Goal: Information Seeking & Learning: Learn about a topic

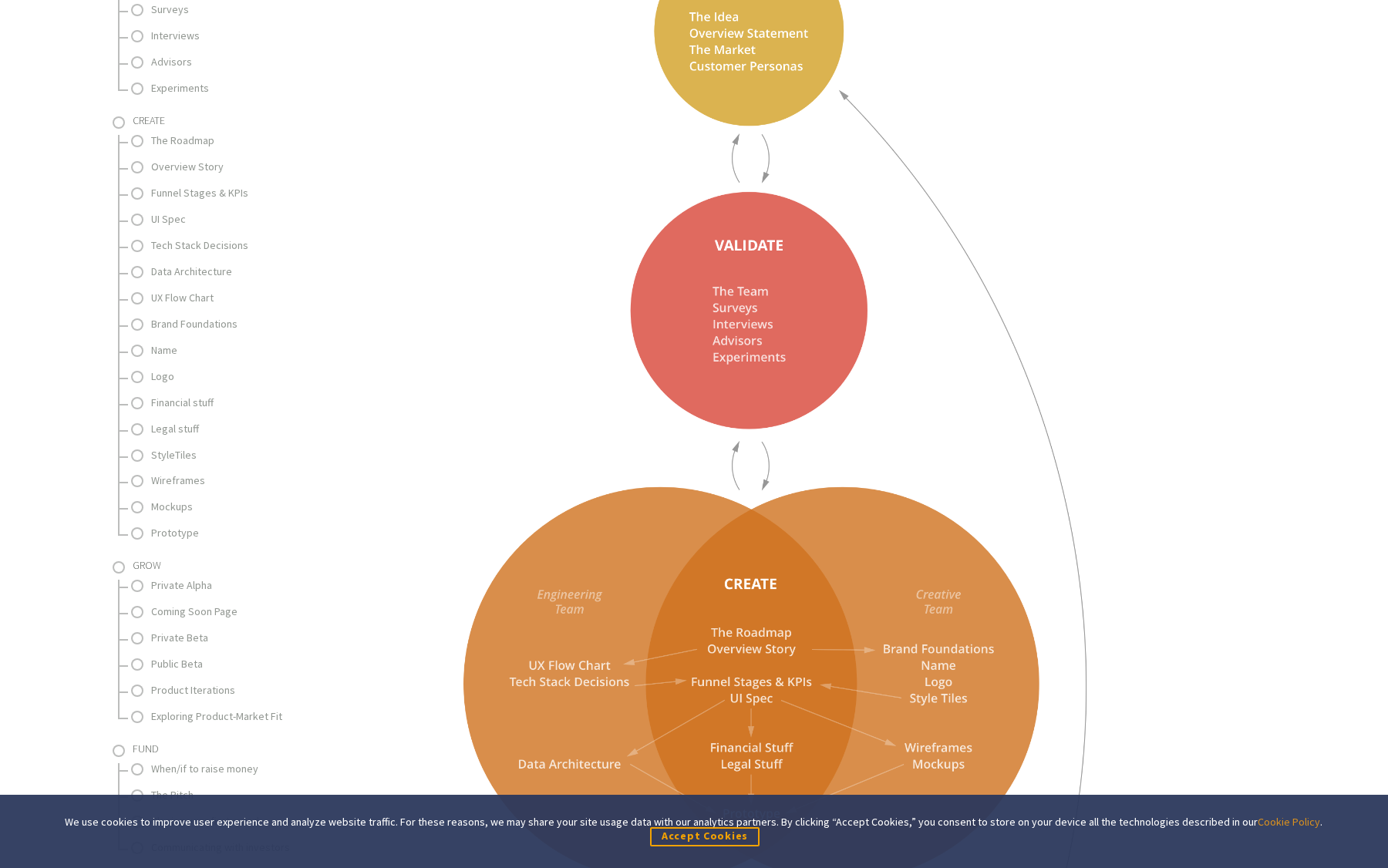
scroll to position [539, 0]
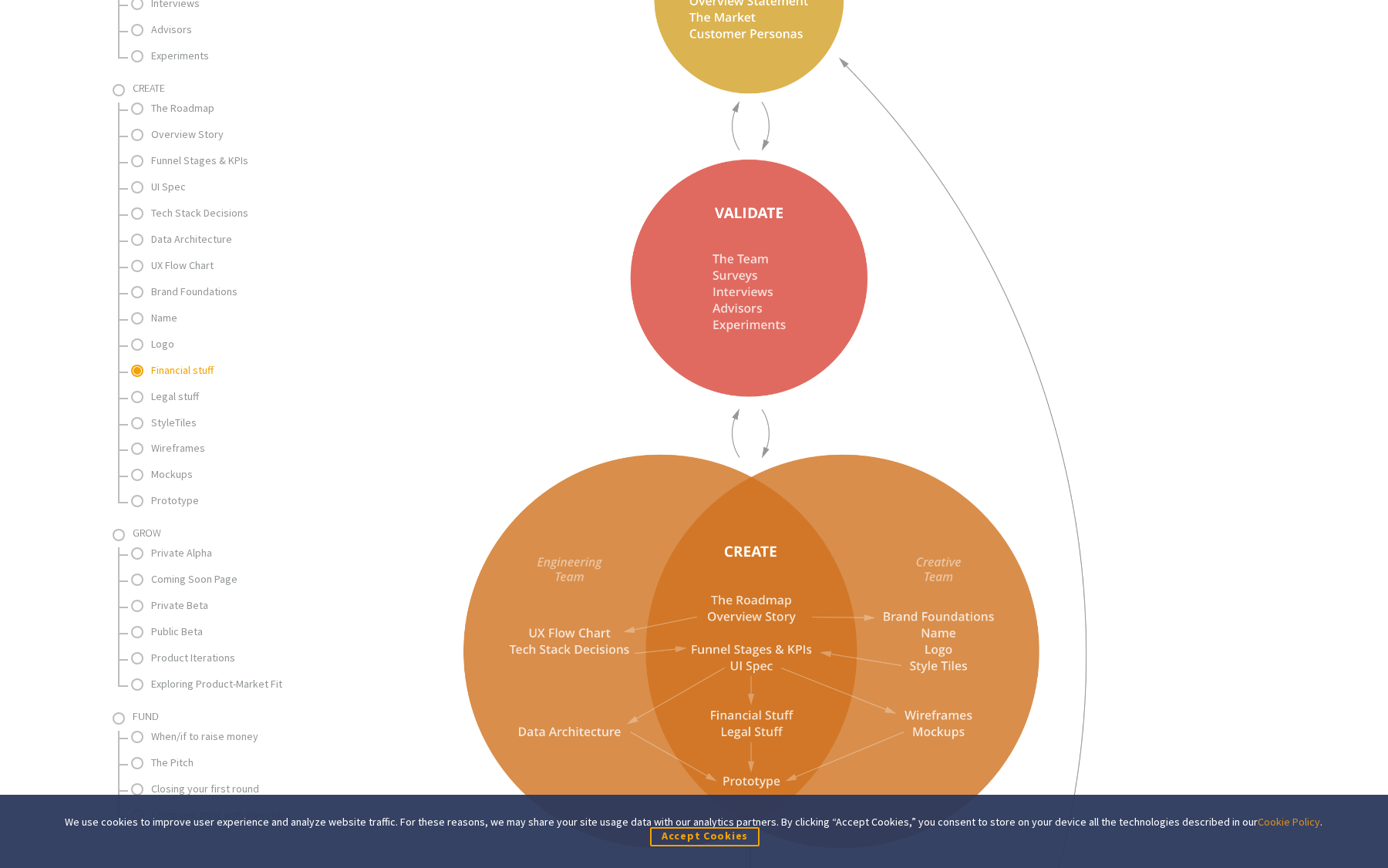
click at [177, 378] on link "Financial stuff" at bounding box center [228, 370] width 154 height 19
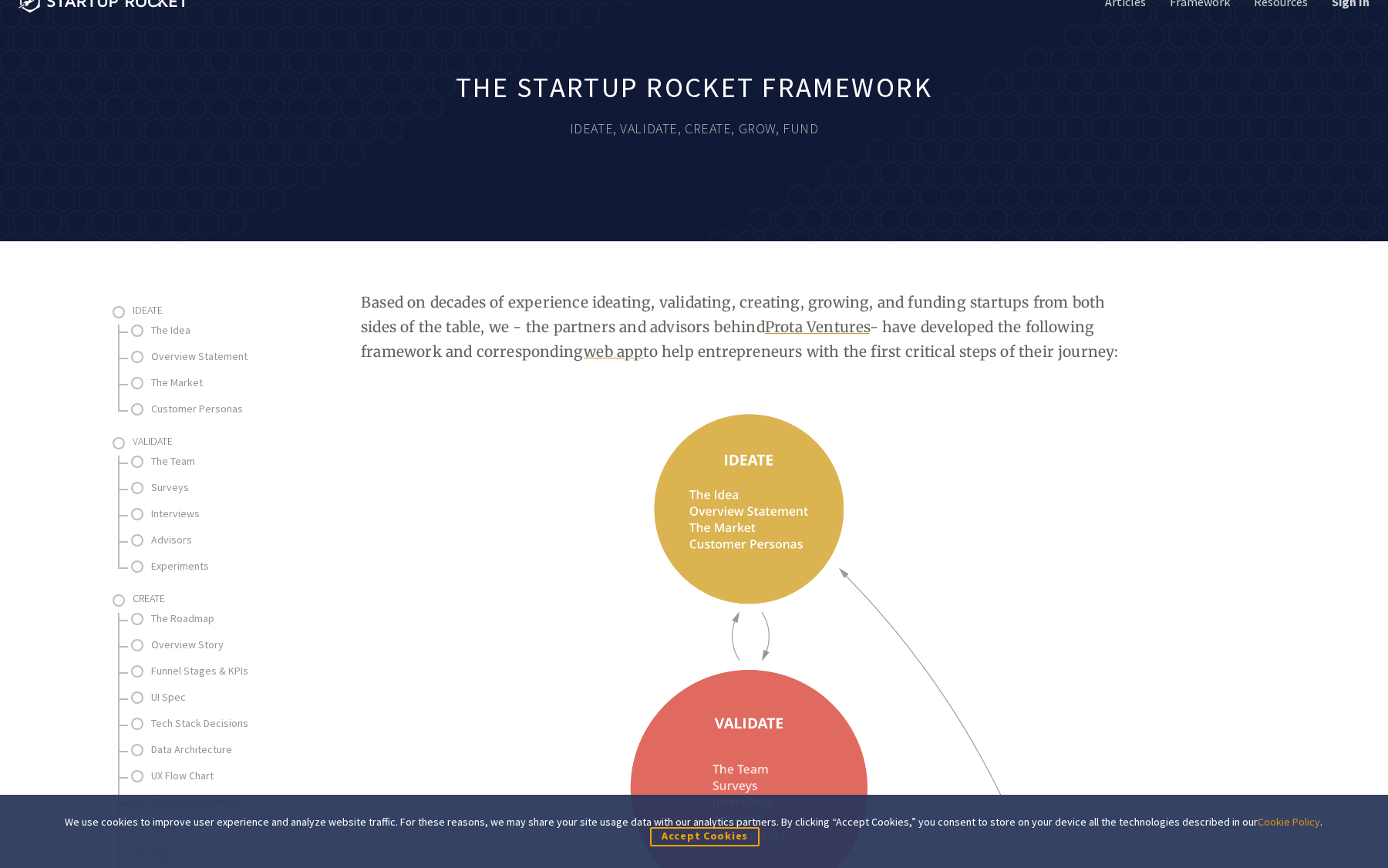
scroll to position [0, 0]
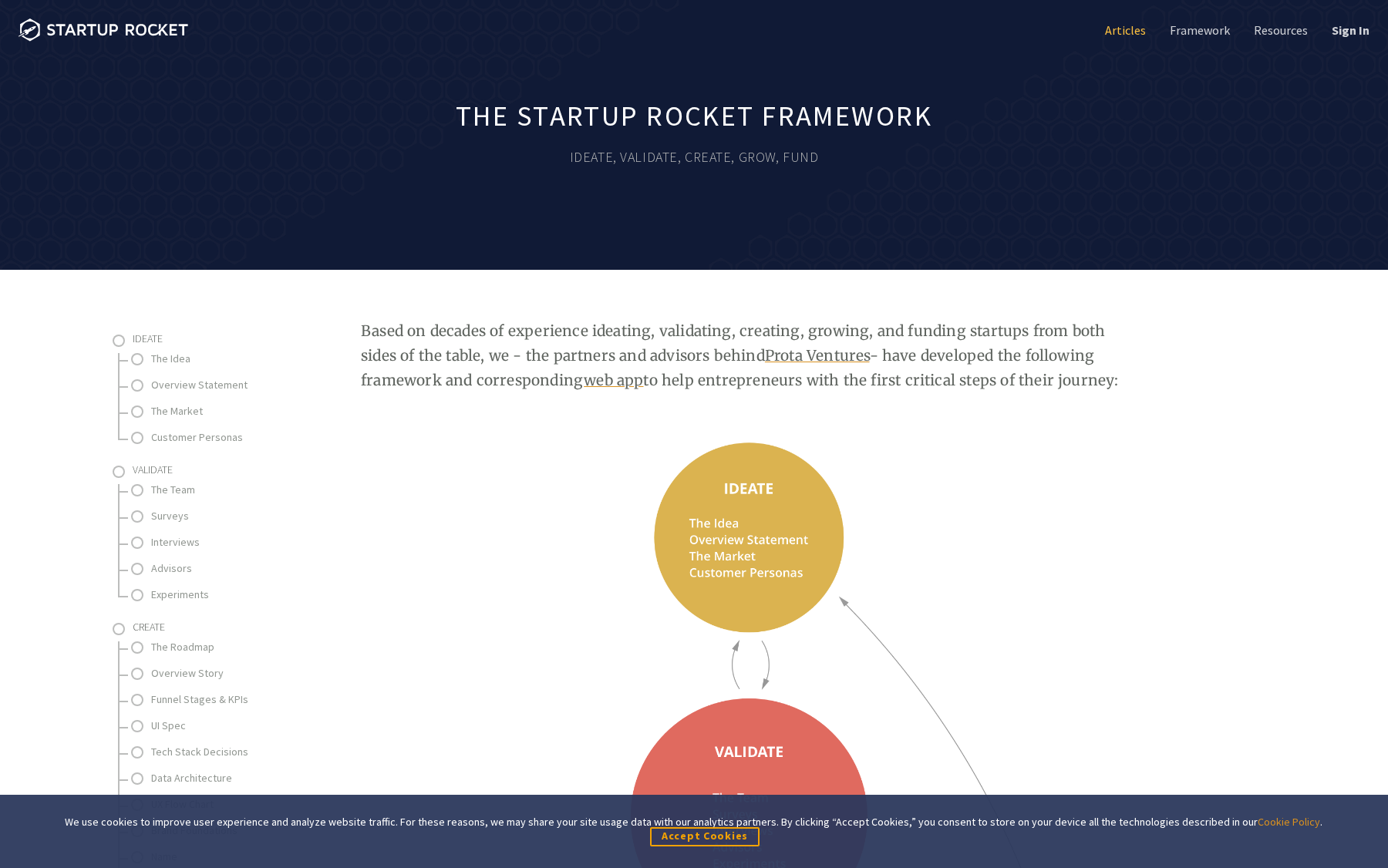
click at [1119, 30] on link "Articles" at bounding box center [1124, 30] width 44 height 17
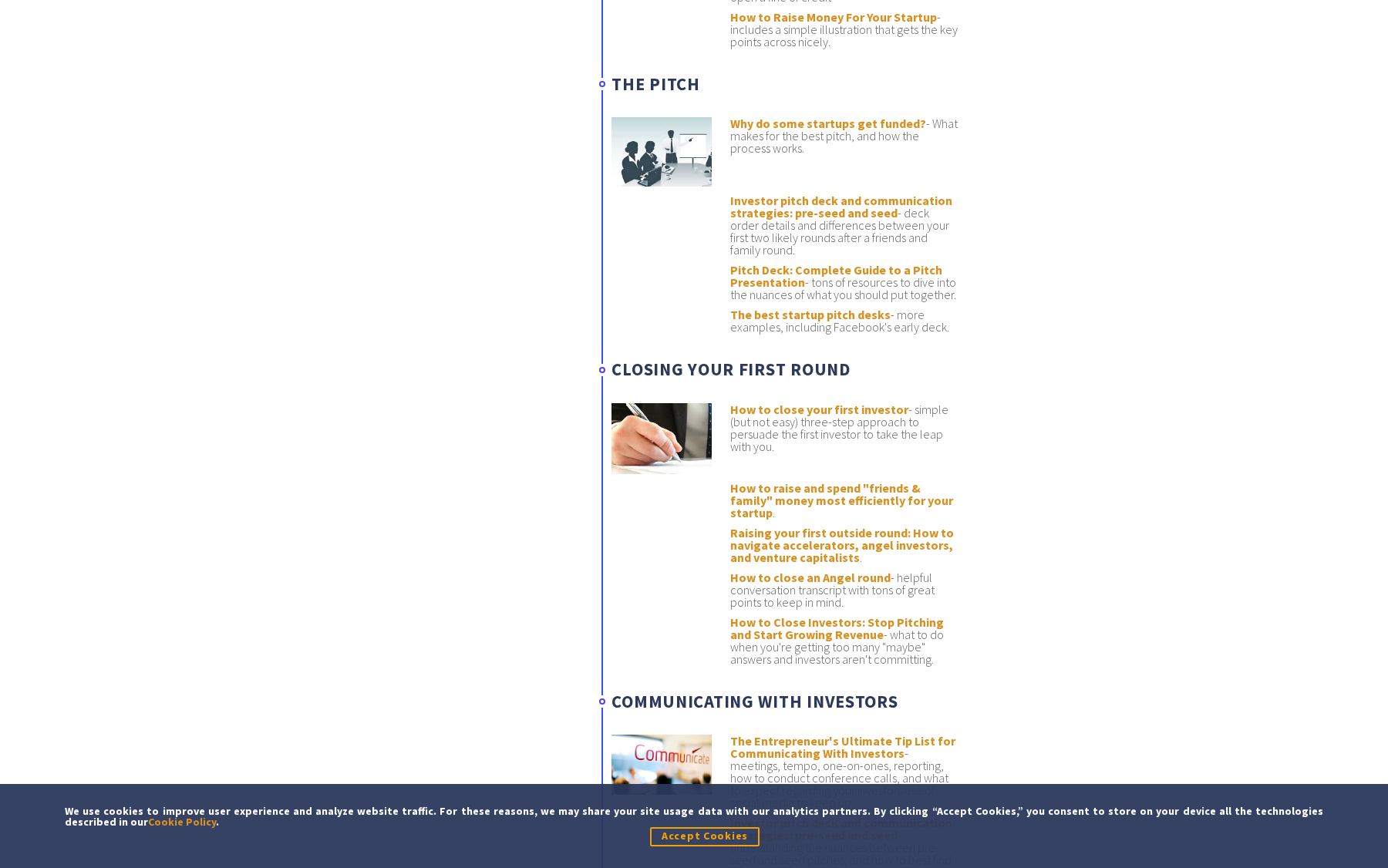
scroll to position [8625, 0]
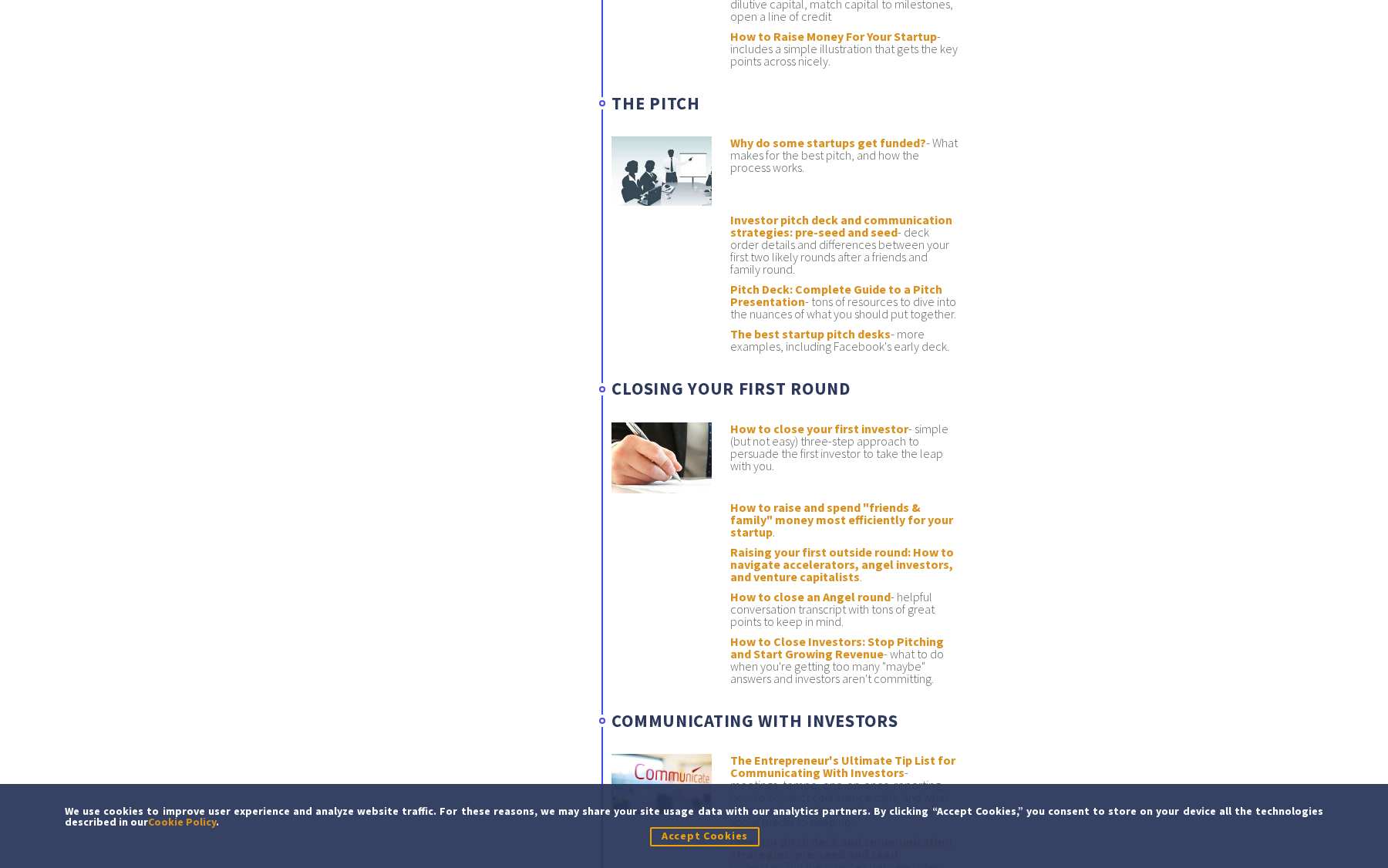
click at [660, 371] on div "When/if to raise money When Should Startups Set Out to Raise Money? - solid art…" at bounding box center [786, 476] width 348 height 1287
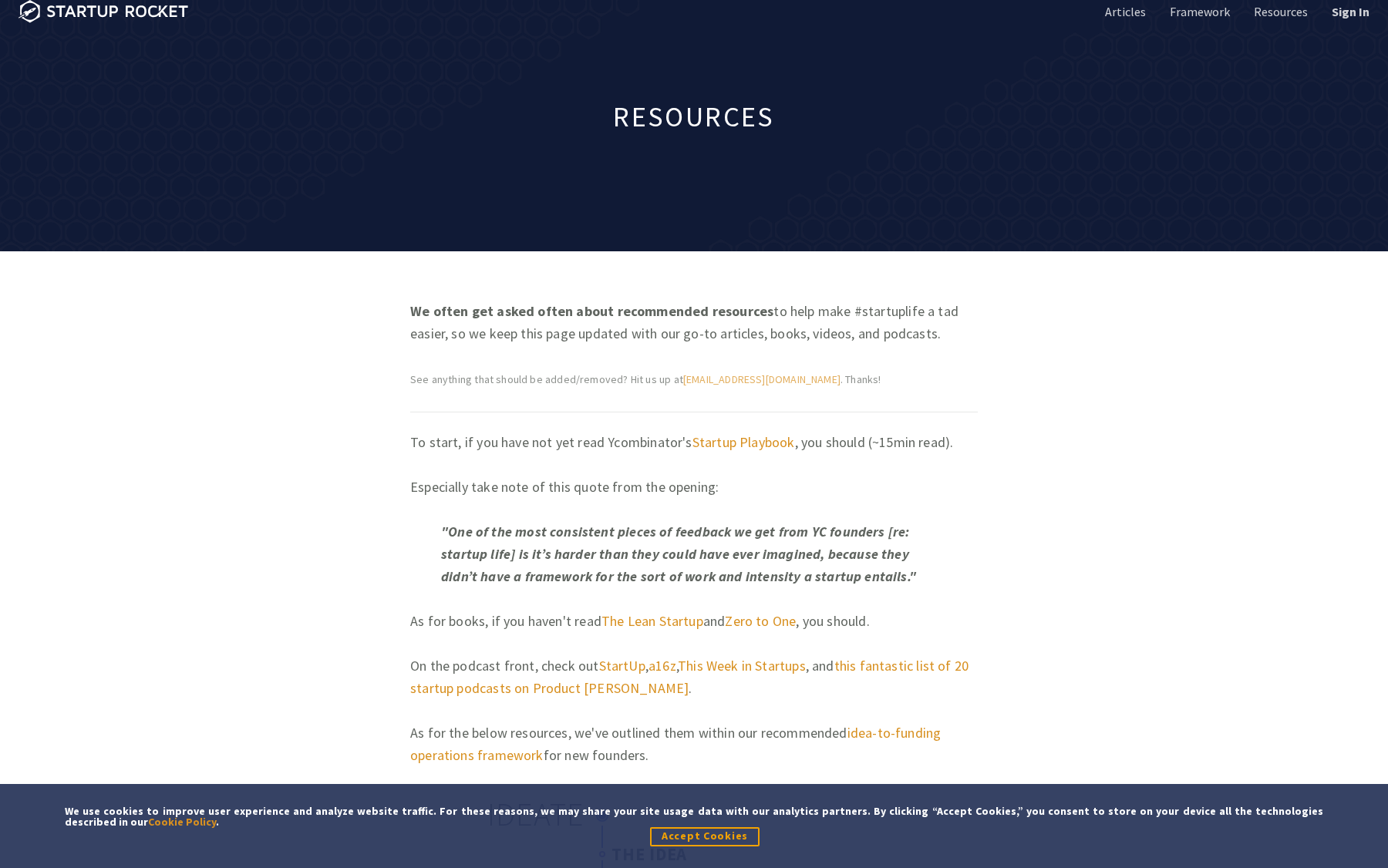
scroll to position [12, 0]
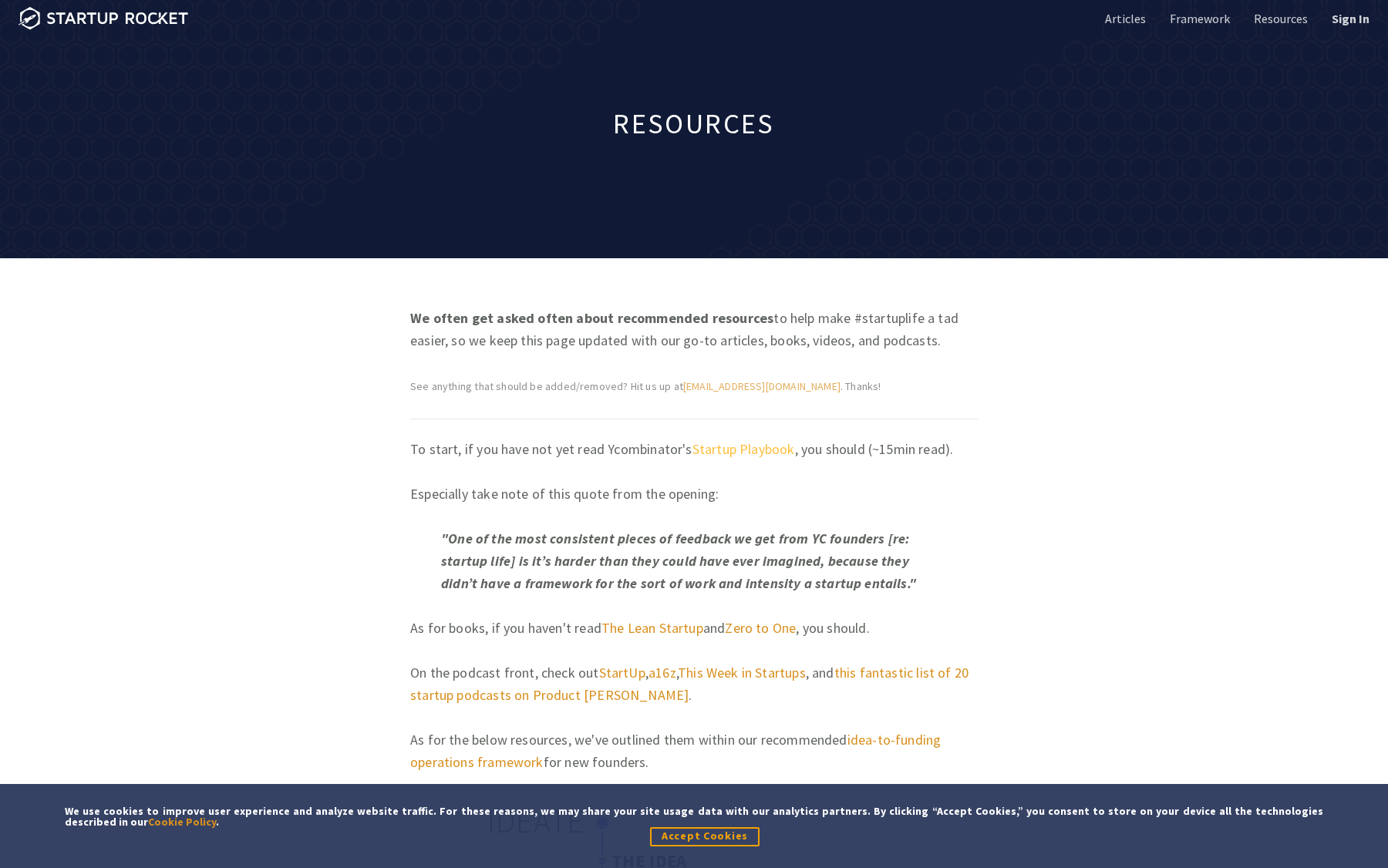
click at [745, 449] on link "Startup Playbook" at bounding box center [744, 449] width 103 height 17
